Goal: Information Seeking & Learning: Learn about a topic

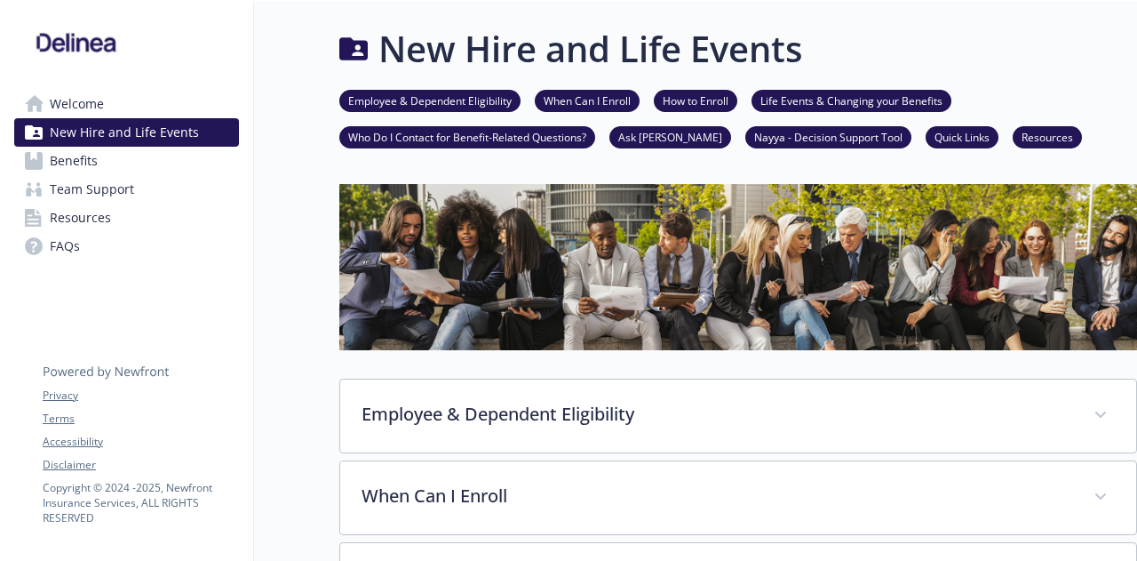
click at [113, 152] on link "Benefits" at bounding box center [126, 161] width 225 height 28
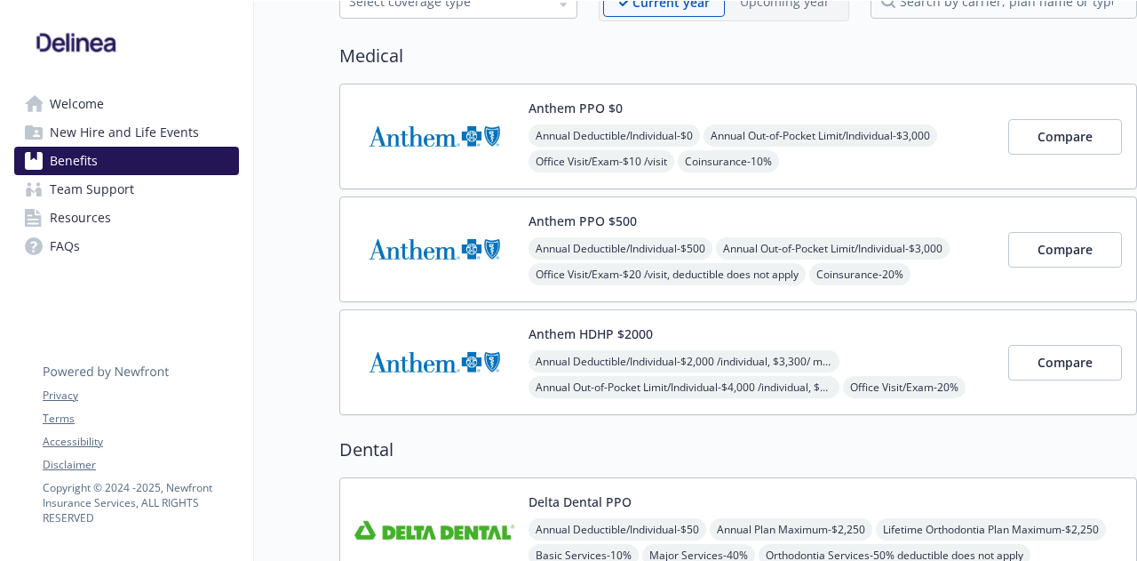
scroll to position [89, 0]
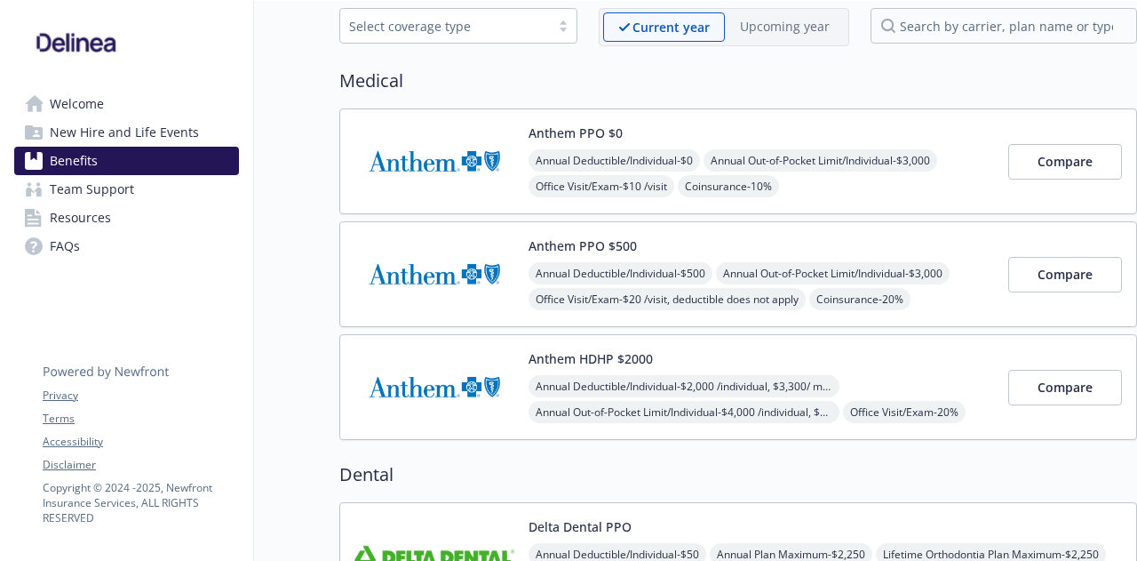
click at [79, 212] on span "Resources" at bounding box center [80, 217] width 61 height 28
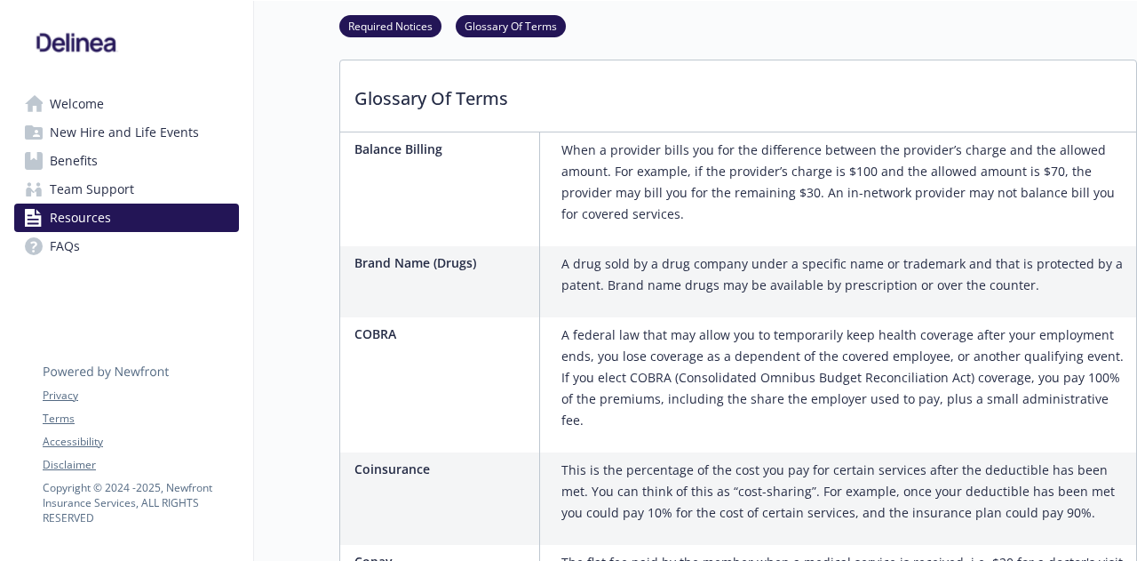
scroll to position [1066, 0]
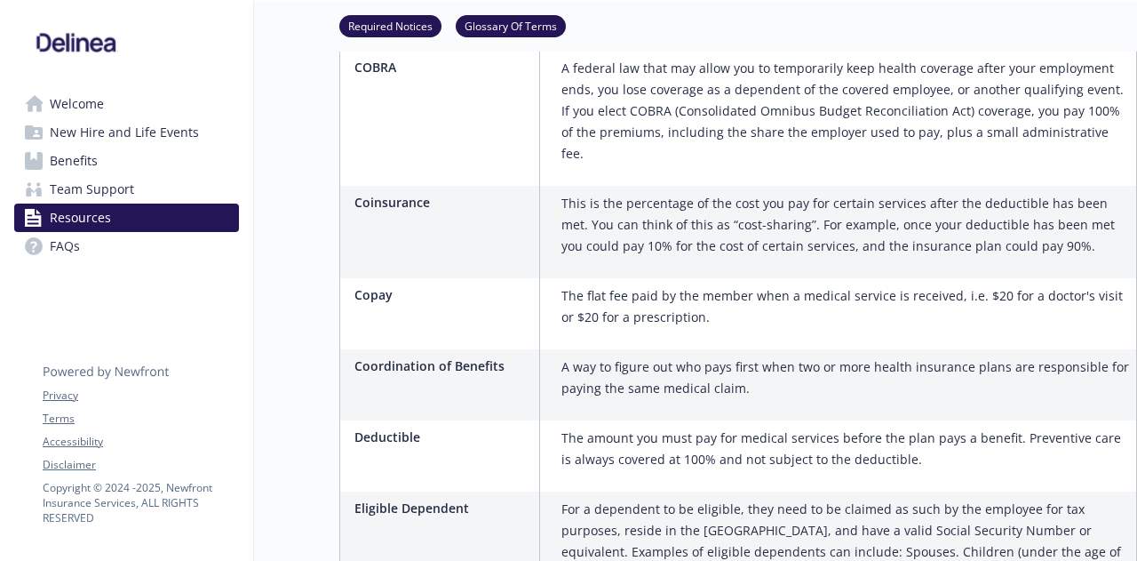
click at [60, 246] on span "FAQs" at bounding box center [65, 246] width 30 height 28
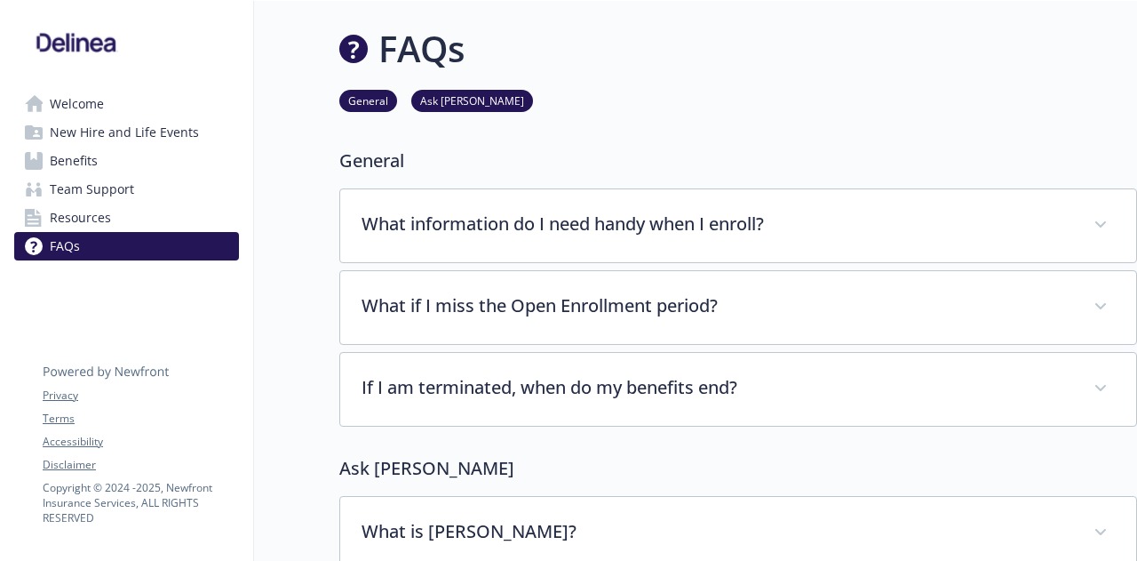
click at [68, 226] on span "Resources" at bounding box center [80, 217] width 61 height 28
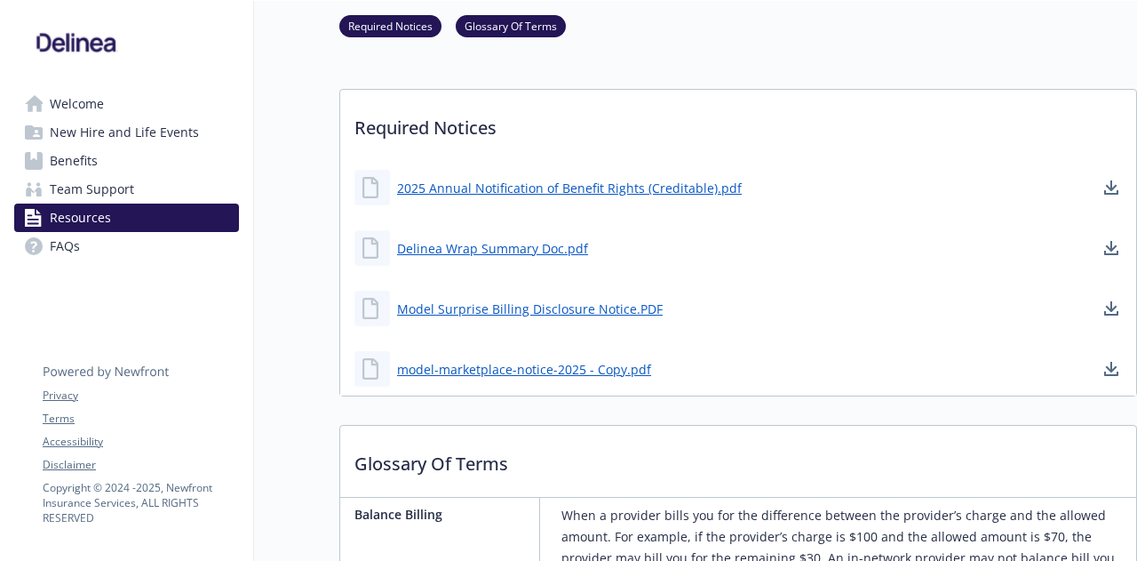
scroll to position [267, 0]
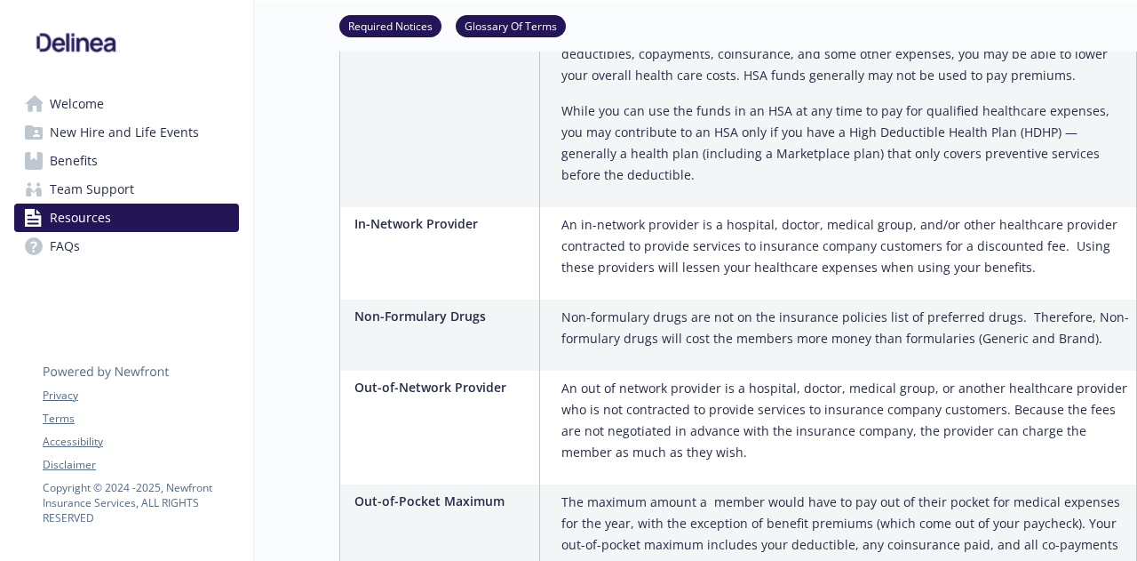
click at [82, 182] on span "Team Support" at bounding box center [92, 189] width 84 height 28
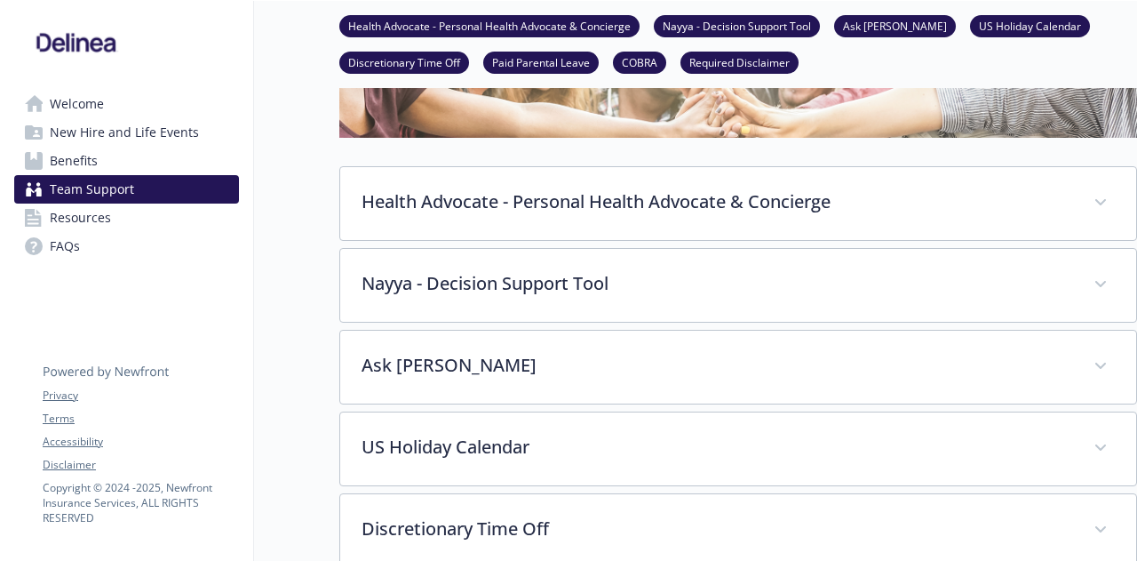
scroll to position [113, 0]
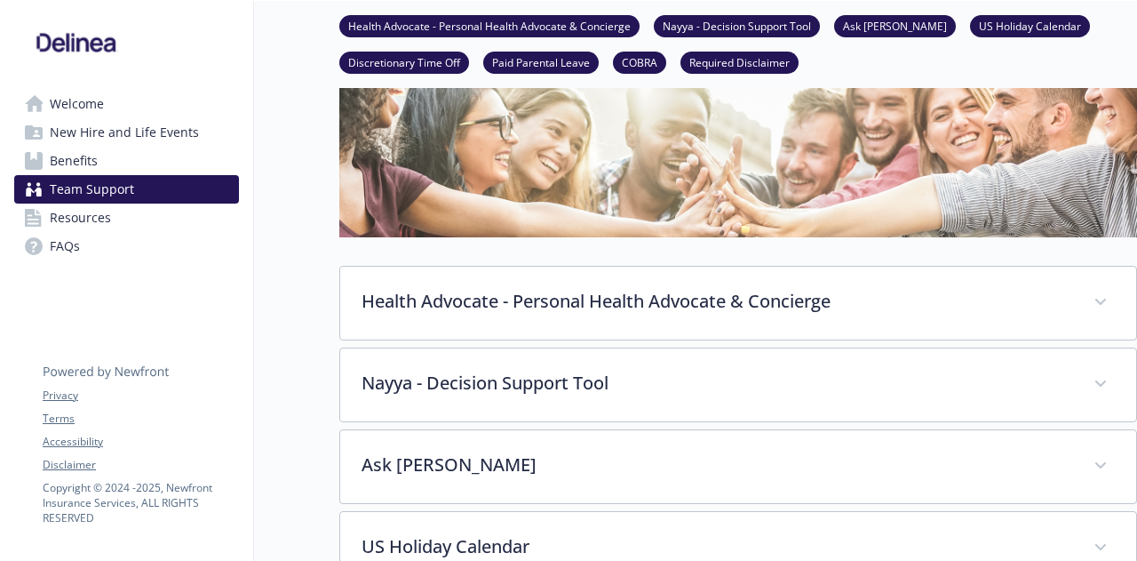
click at [114, 145] on span "New Hire and Life Events" at bounding box center [124, 132] width 149 height 28
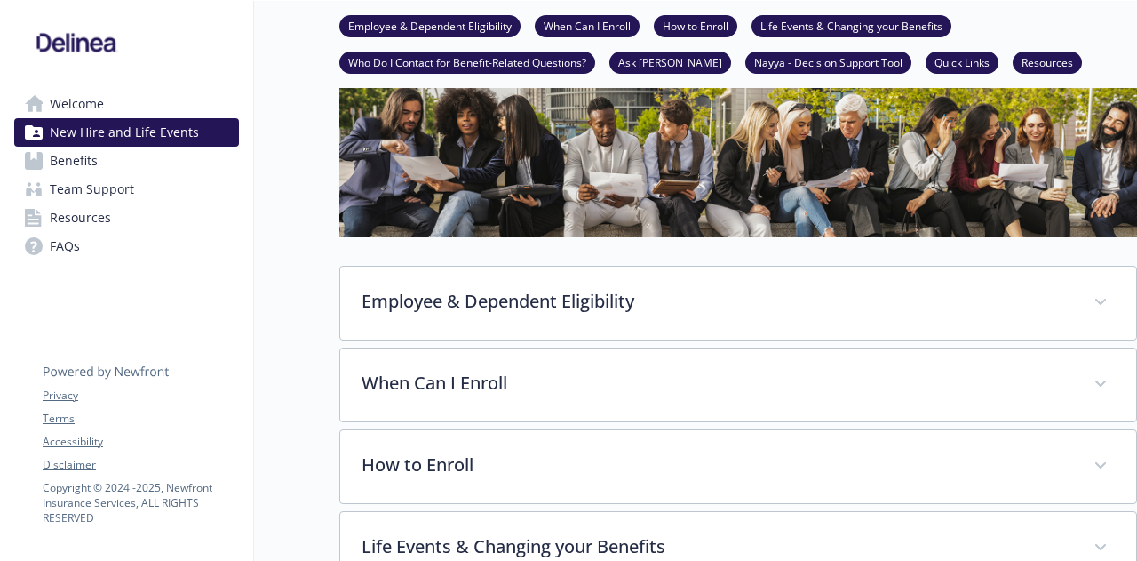
click at [101, 163] on link "Benefits" at bounding box center [126, 161] width 225 height 28
